Goal: Check status: Check status

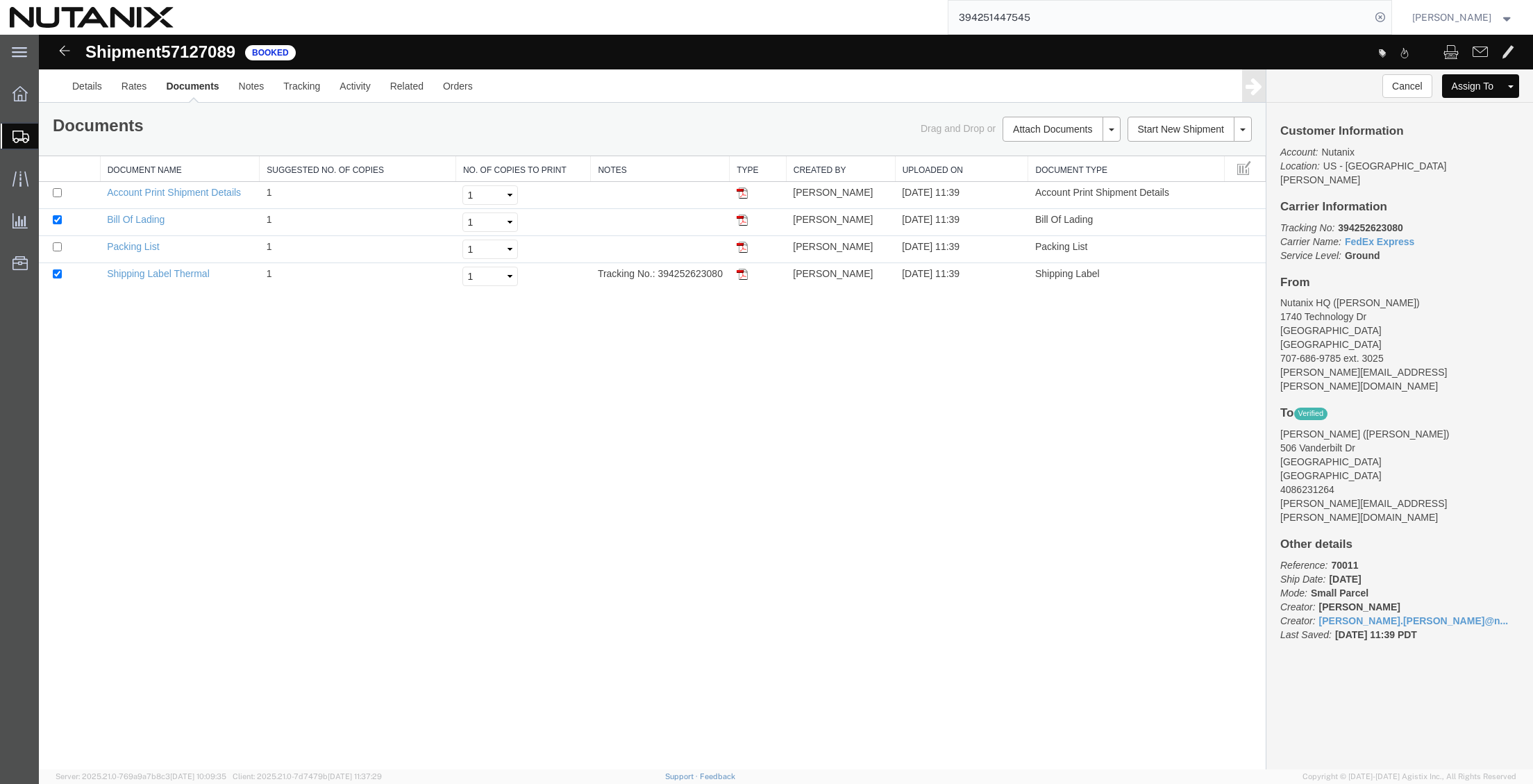
click at [395, 418] on div "Shipment 57127089 4 of 4 Booked Details Rates Documents Notes Tracking Activity…" at bounding box center [786, 402] width 1495 height 734
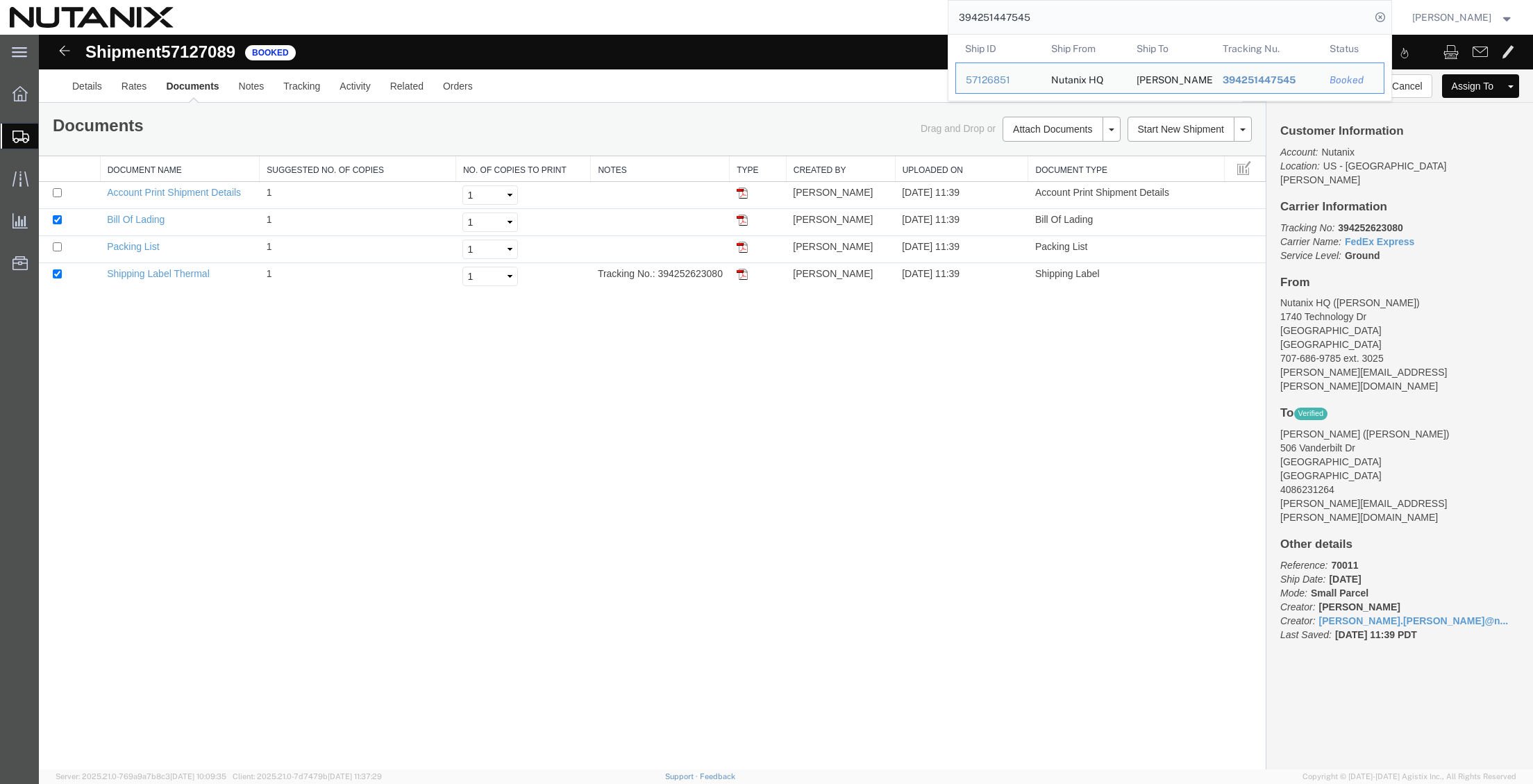
drag, startPoint x: 1041, startPoint y: 13, endPoint x: 762, endPoint y: 11, distance: 279.0
click at [762, 11] on div "394251447545 Ship ID Ship From Ship To Tracking Nu. Status Ship ID 57126851 Shi…" at bounding box center [787, 17] width 1209 height 35
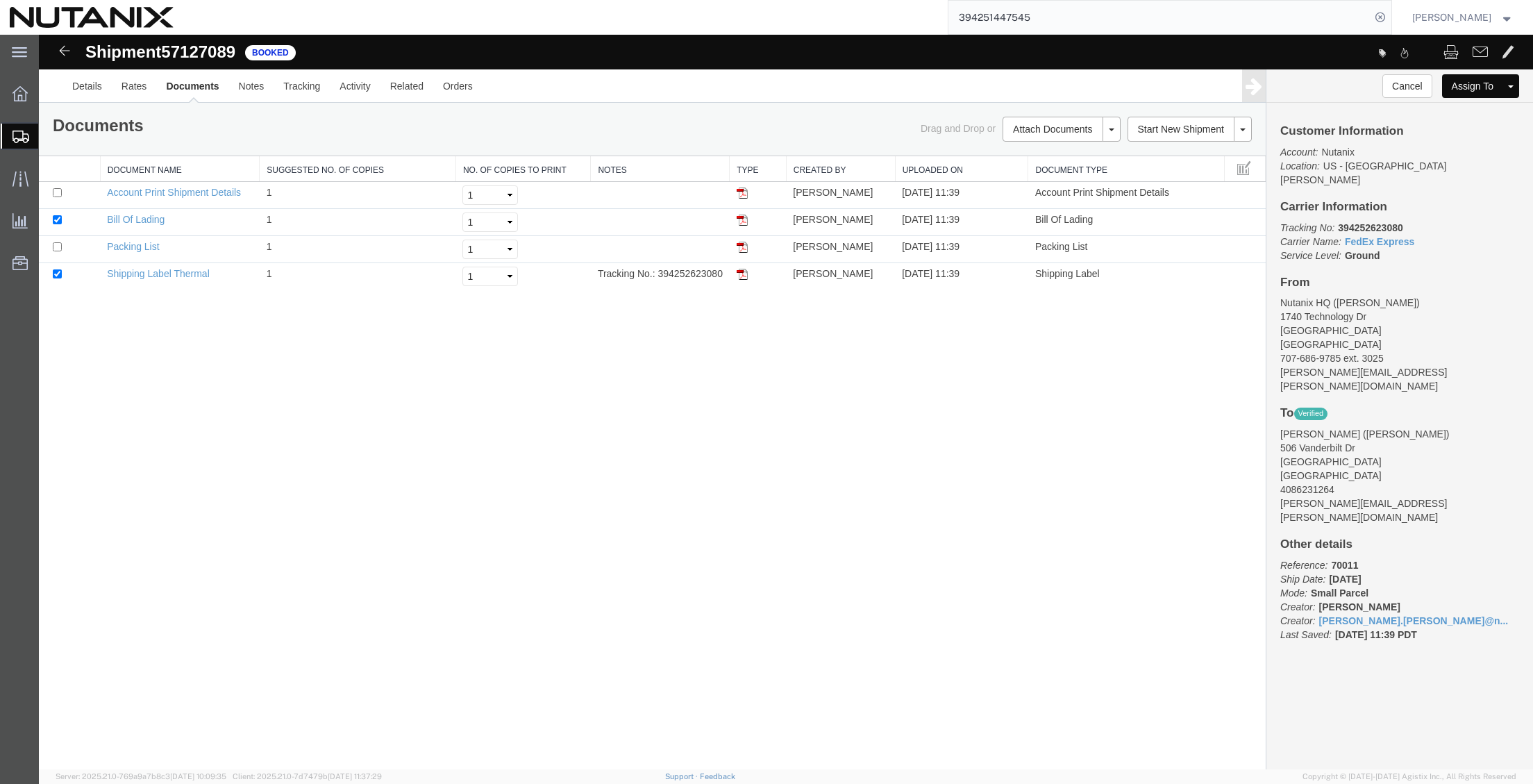
paste input "48185806"
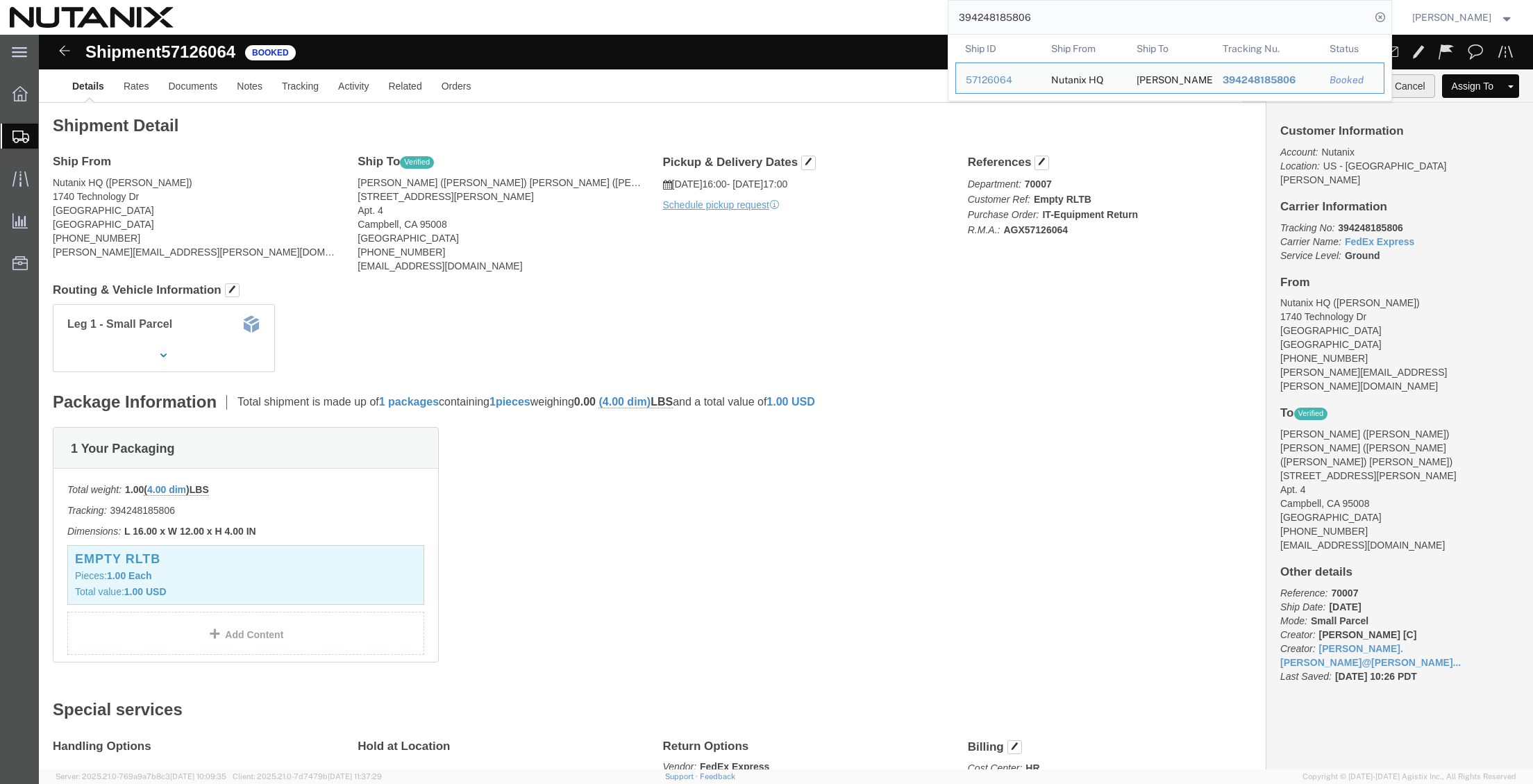
click button "Cancel"
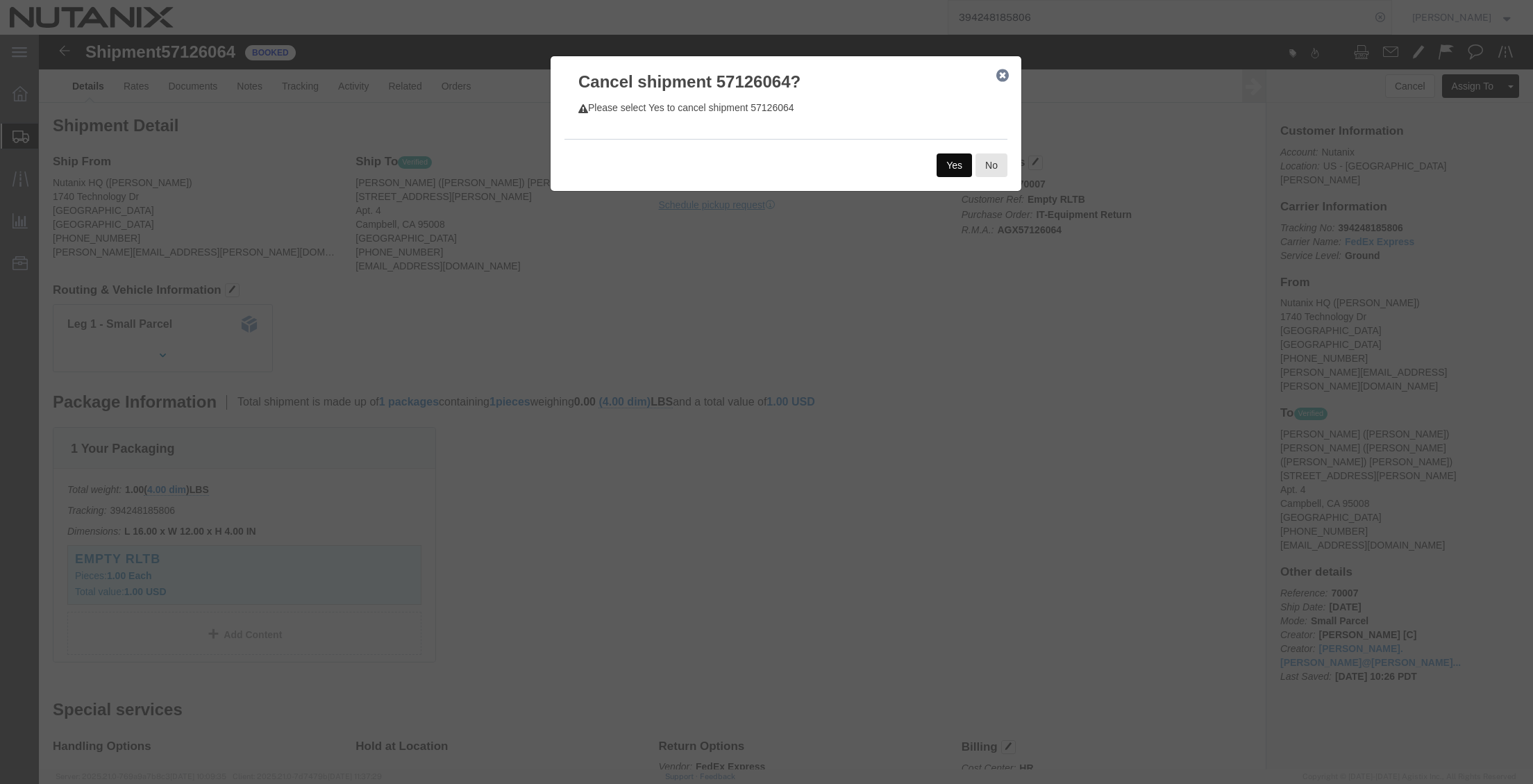
click button "Yes"
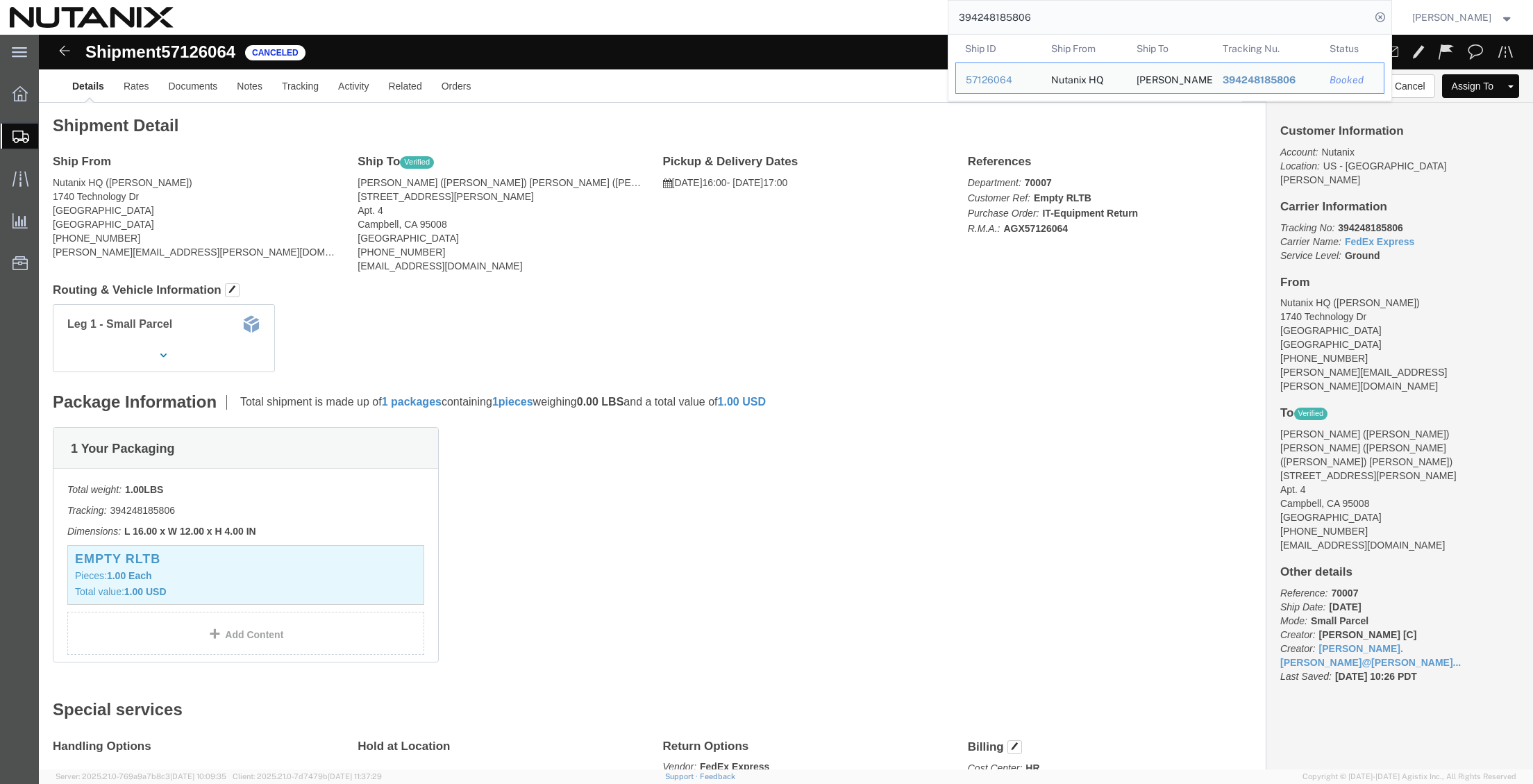
drag, startPoint x: 1048, startPoint y: 19, endPoint x: 734, endPoint y: 12, distance: 314.1
click at [734, 12] on div "394248185806 Ship ID Ship From Ship To Tracking Nu. Status Ship ID 57126064 Shi…" at bounding box center [787, 17] width 1209 height 35
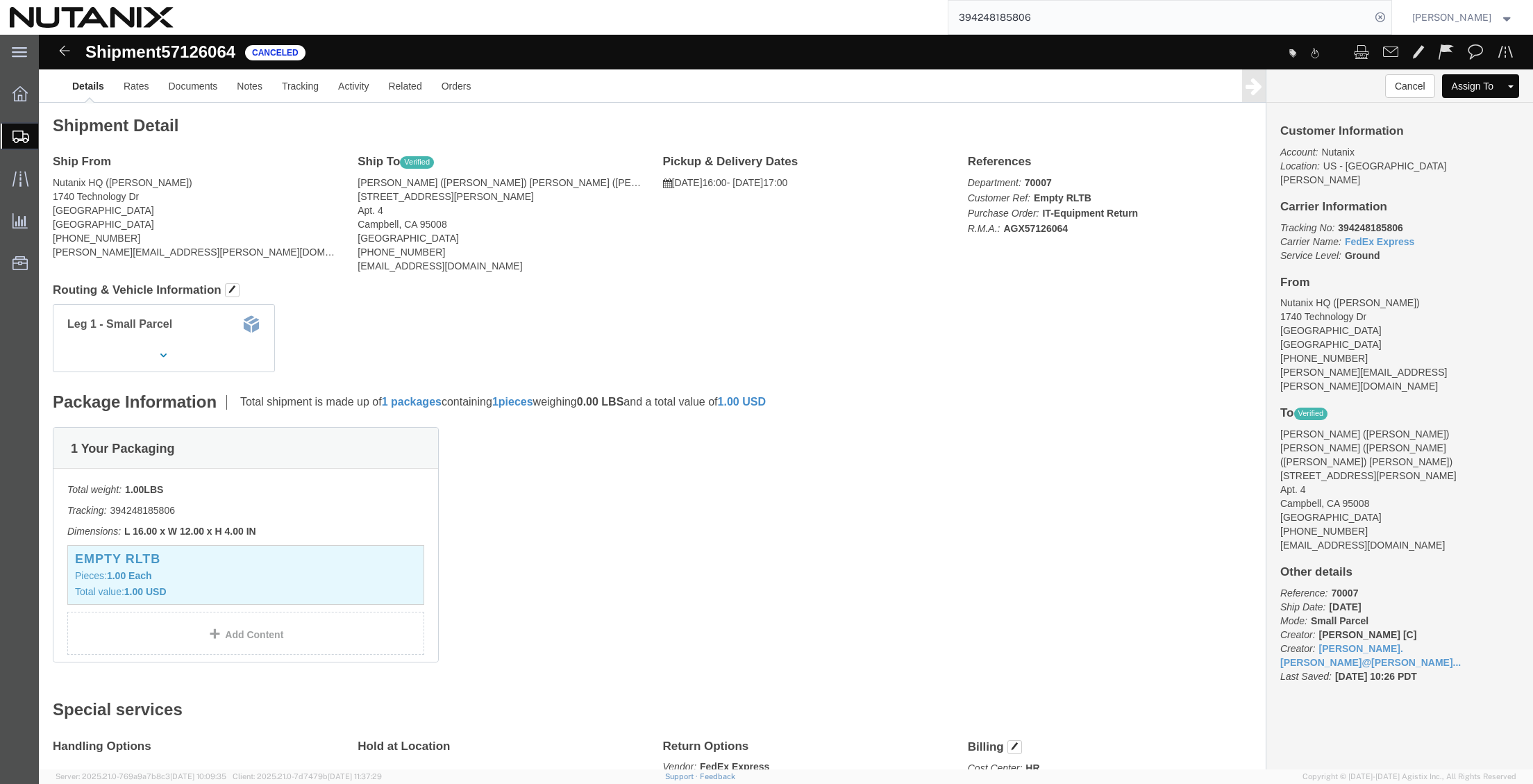
paste input "5636951"
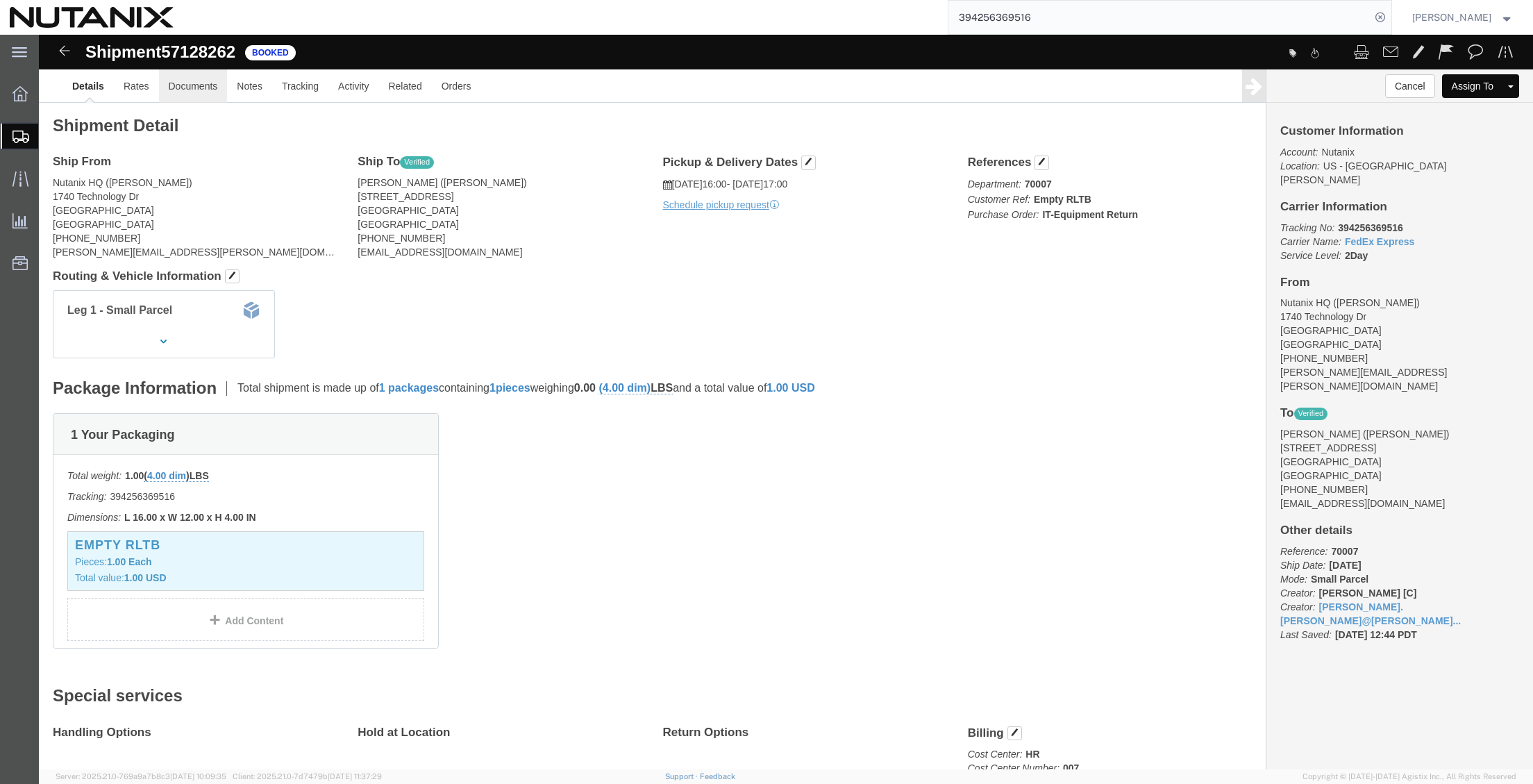
click link "Documents"
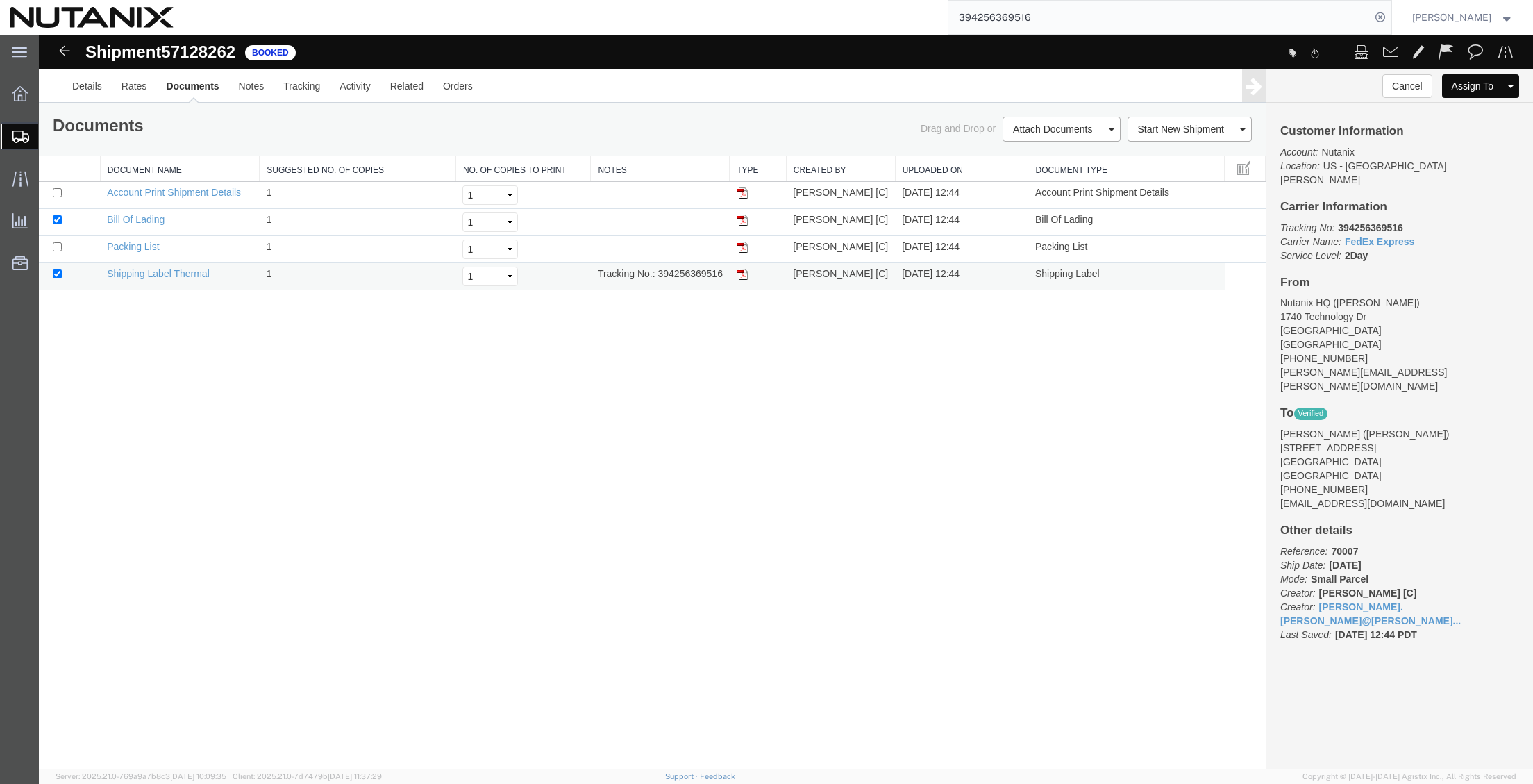
click at [743, 276] on img at bounding box center [742, 274] width 11 height 11
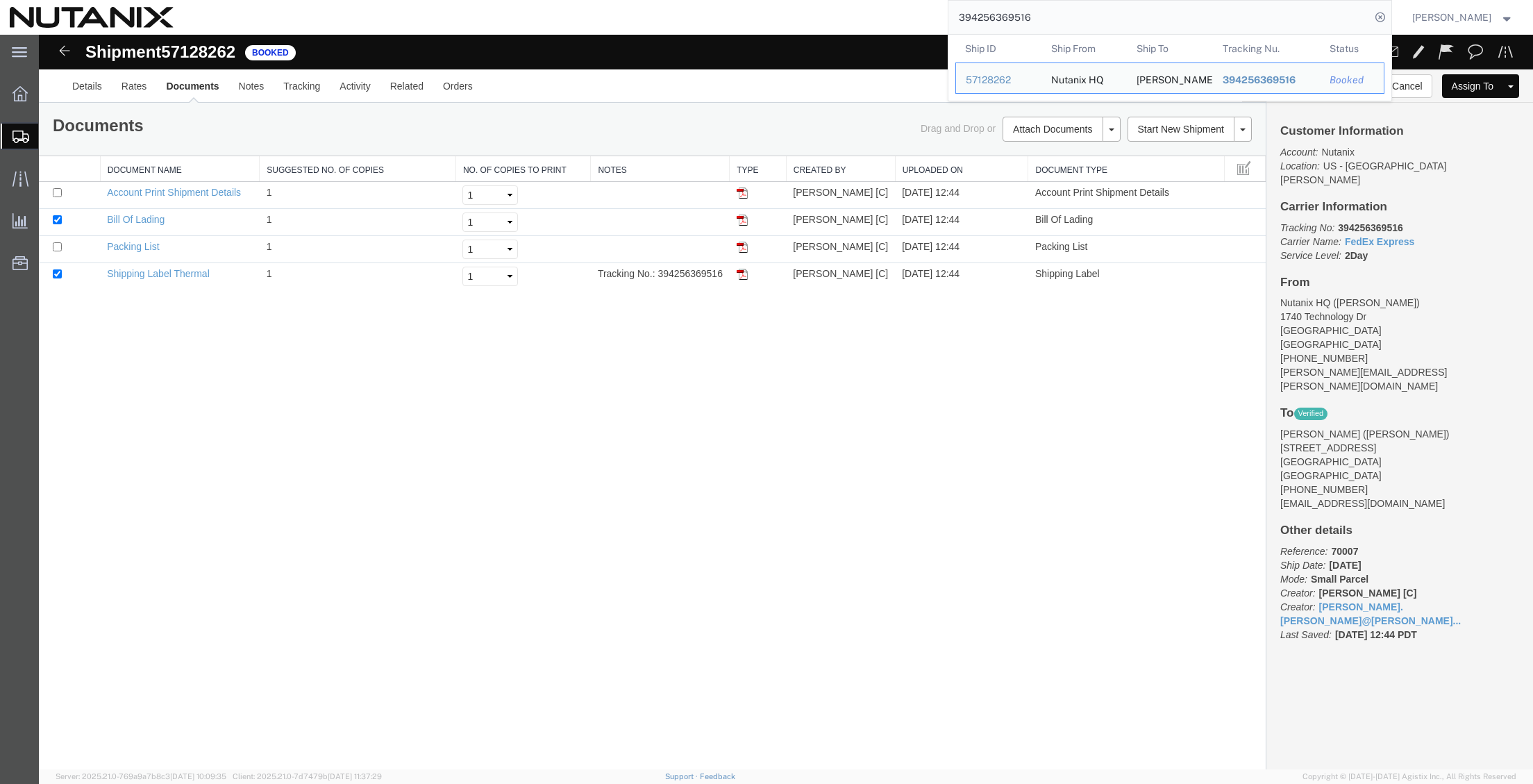
drag, startPoint x: 1055, startPoint y: 17, endPoint x: 919, endPoint y: 12, distance: 136.1
click at [919, 12] on div "394256369516 Ship ID Ship From Ship To Tracking Nu. Status Ship ID 57128262 Shi…" at bounding box center [787, 17] width 1209 height 35
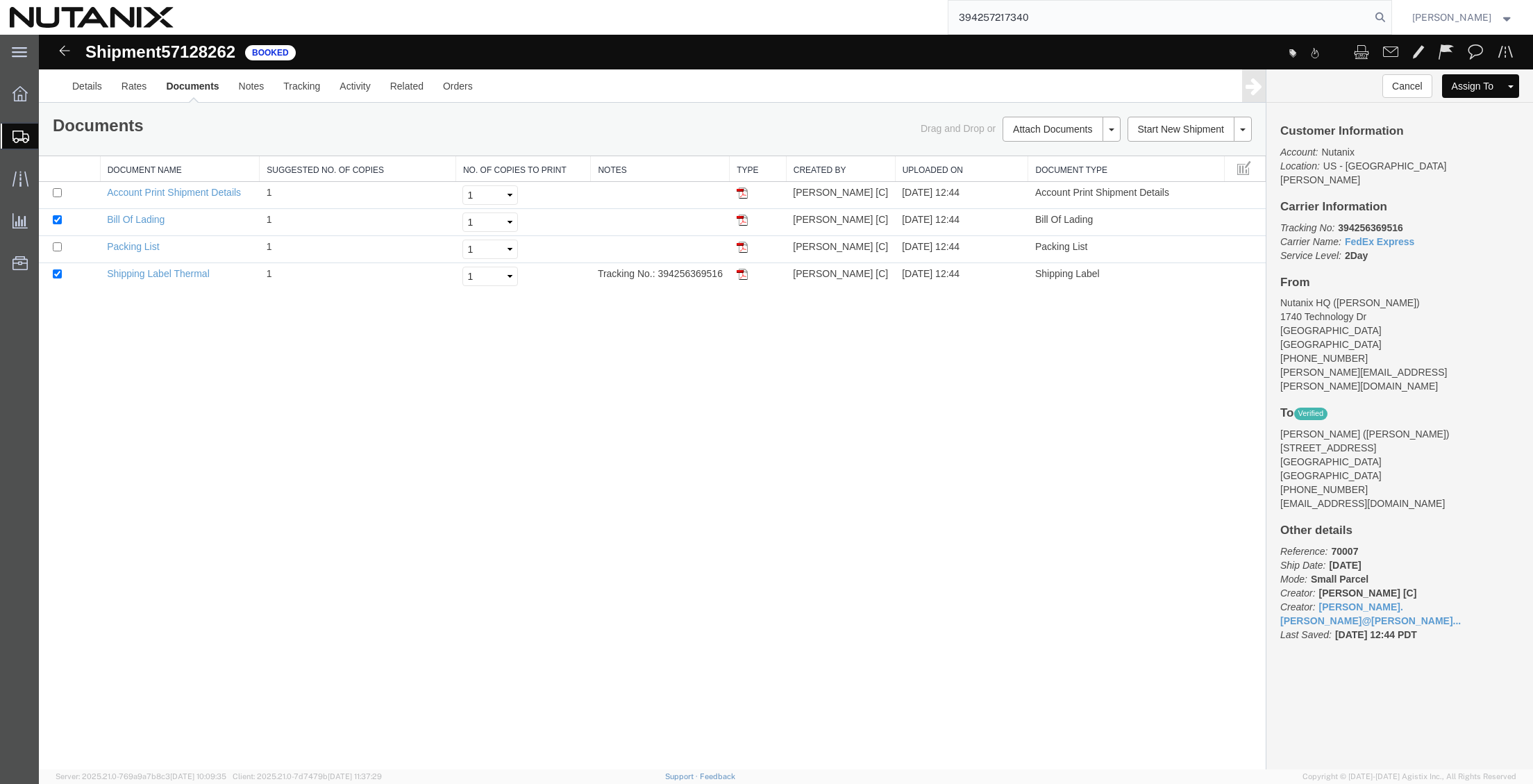
type input "394257217340"
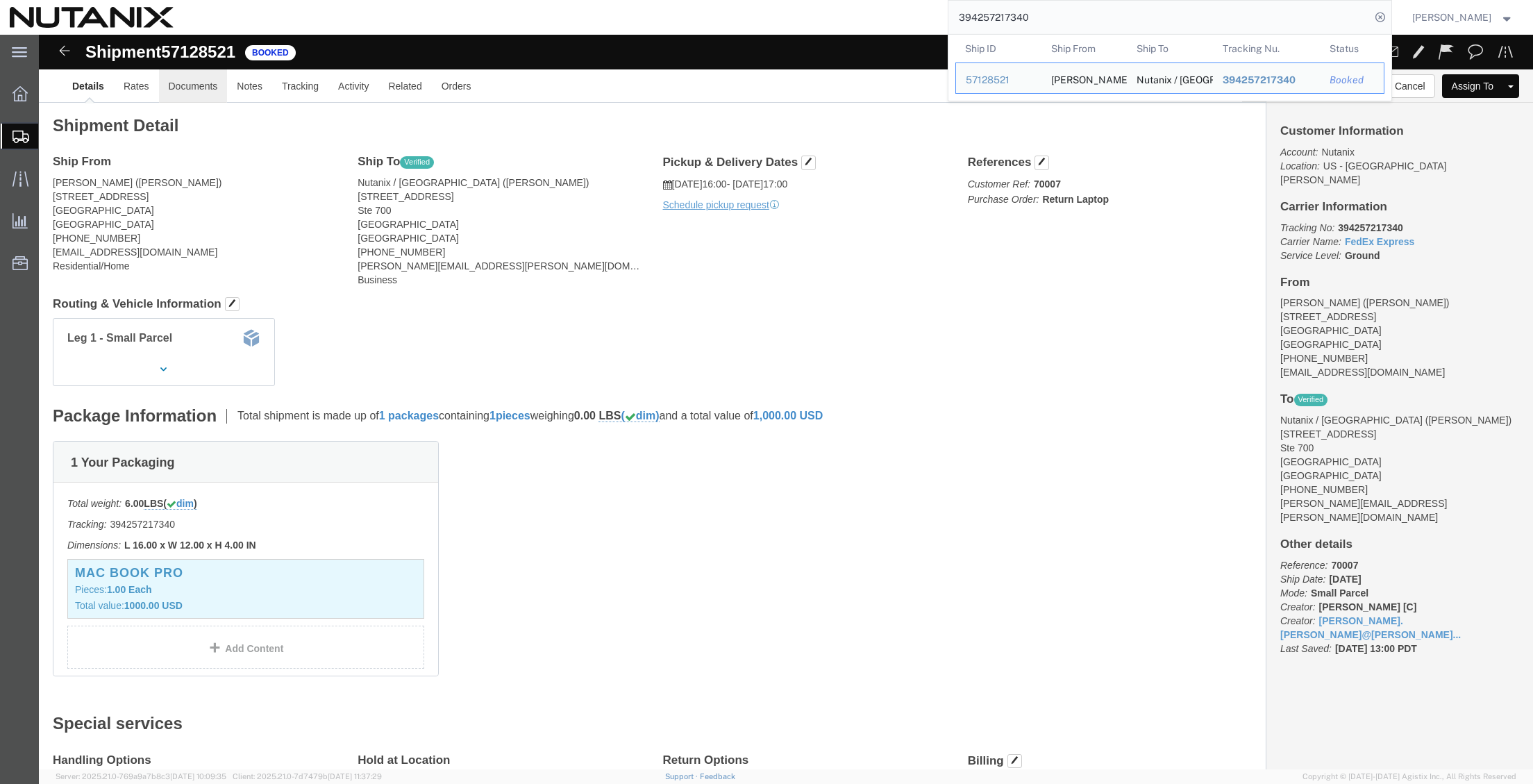
click link "Documents"
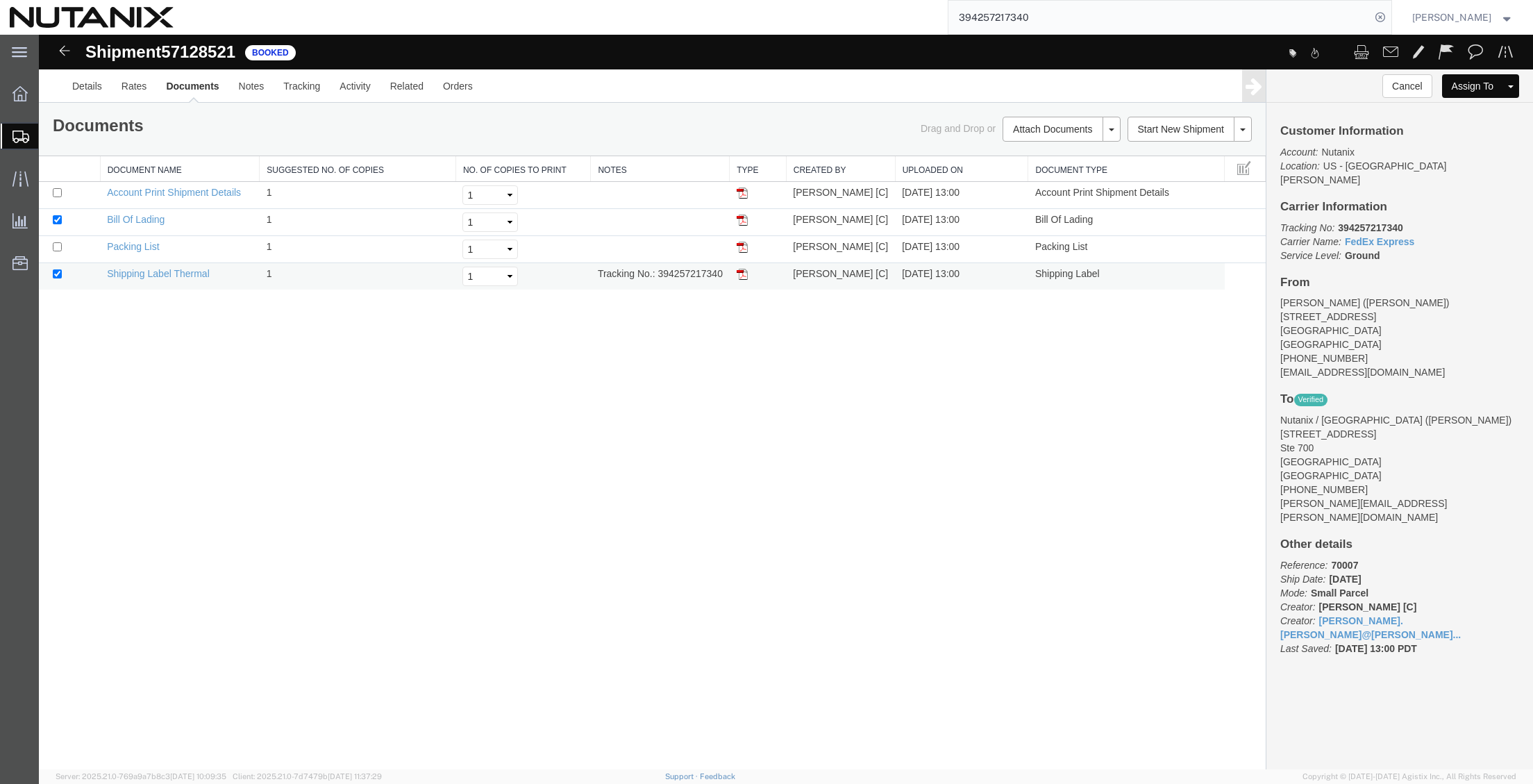
click at [743, 273] on img at bounding box center [742, 274] width 11 height 11
drag, startPoint x: 360, startPoint y: 328, endPoint x: 1226, endPoint y: 206, distance: 874.6
click at [408, 313] on div "Shipment 57128521 4 of 4 Booked Details Rates Documents Notes Tracking Activity…" at bounding box center [786, 402] width 1495 height 734
click at [363, 674] on div "Shipment 57128521 4 of 4 Booked Details Rates Documents Notes Tracking Activity…" at bounding box center [786, 402] width 1495 height 734
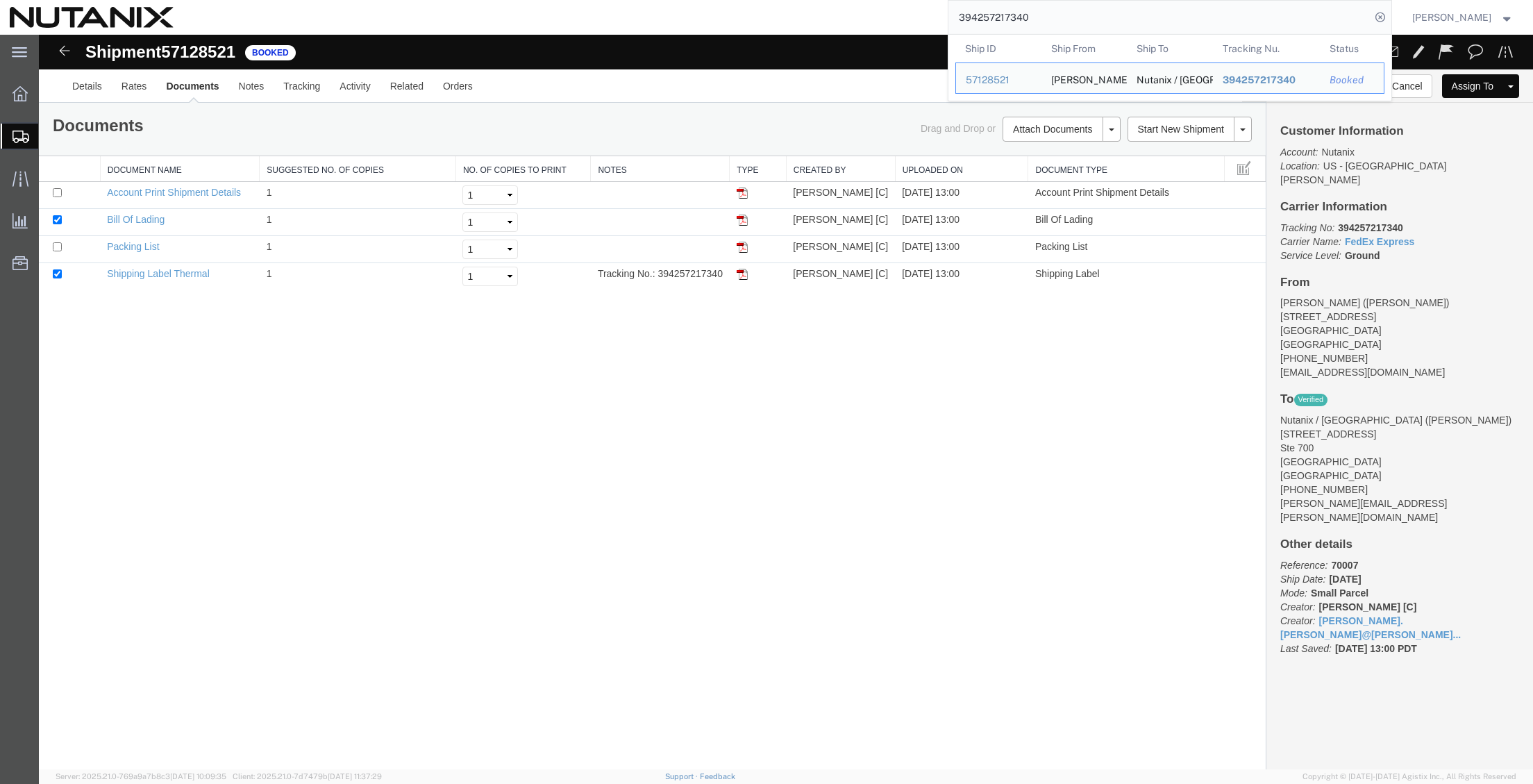
drag, startPoint x: 1069, startPoint y: 16, endPoint x: 758, endPoint y: -2, distance: 311.5
click at [758, 0] on html "main_menu Created with Sketch. Collapse Menu Overview Shipments Shipment Manage…" at bounding box center [766, 392] width 1533 height 784
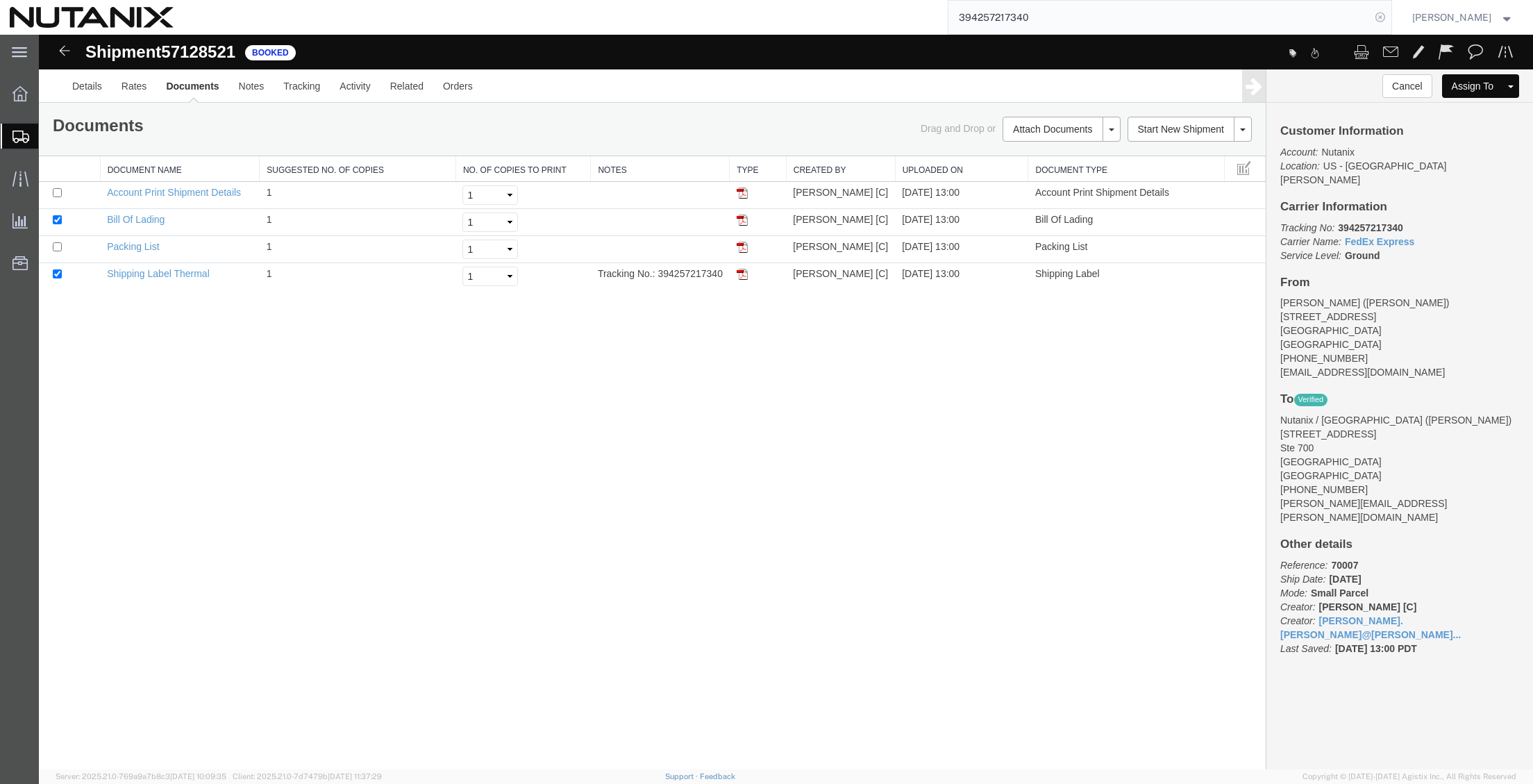
click at [1376, 16] on icon at bounding box center [1380, 17] width 19 height 19
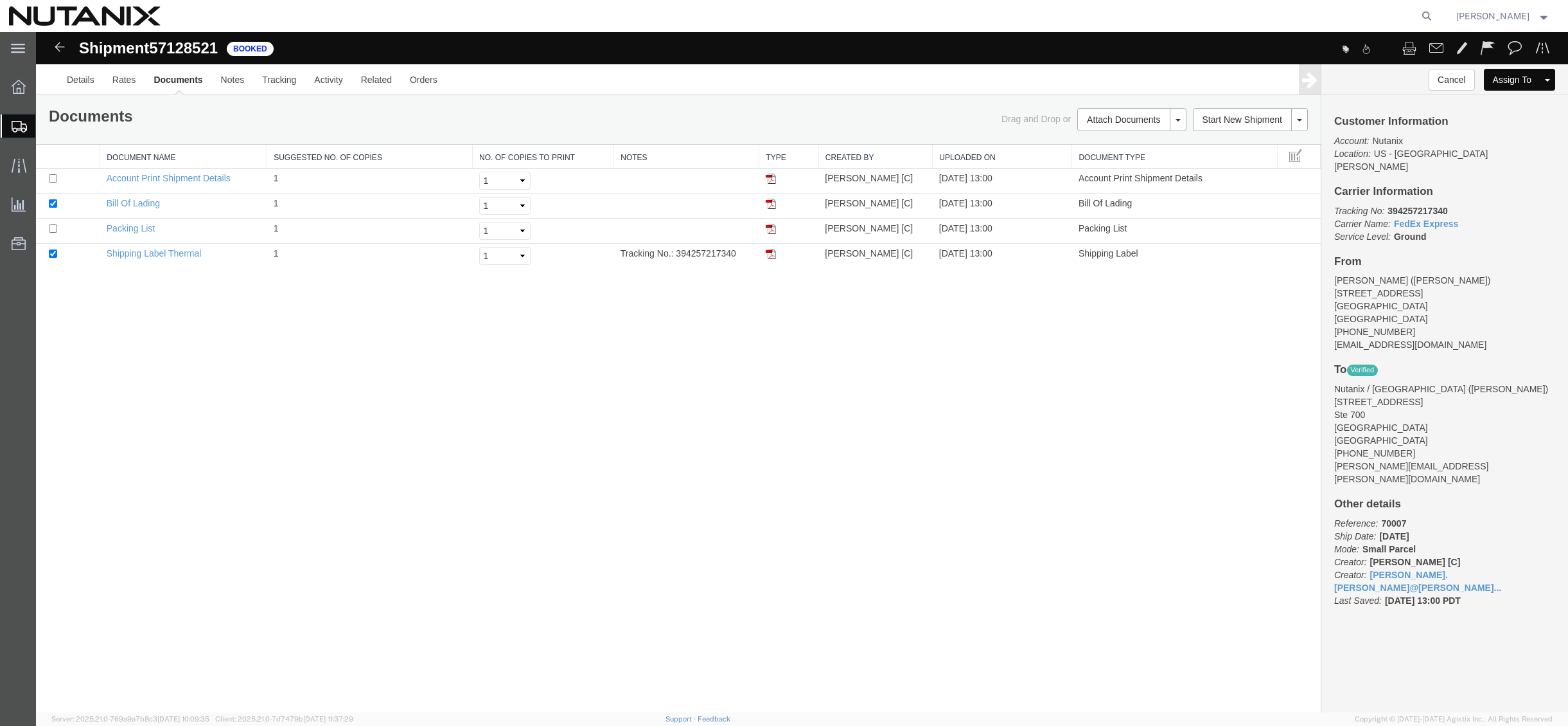
click at [468, 378] on div "Shipment 57128521 4 of 4 Booked Details Rates Documents Notes Tracking Activity…" at bounding box center [802, 372] width 1532 height 680
